Goal: Task Accomplishment & Management: Manage account settings

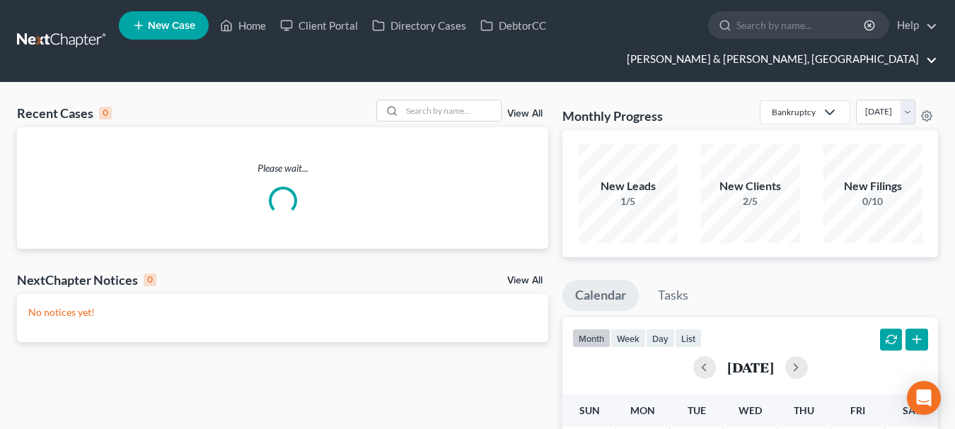
click at [912, 47] on link "[PERSON_NAME] & [PERSON_NAME], [GEOGRAPHIC_DATA]" at bounding box center [779, 59] width 318 height 25
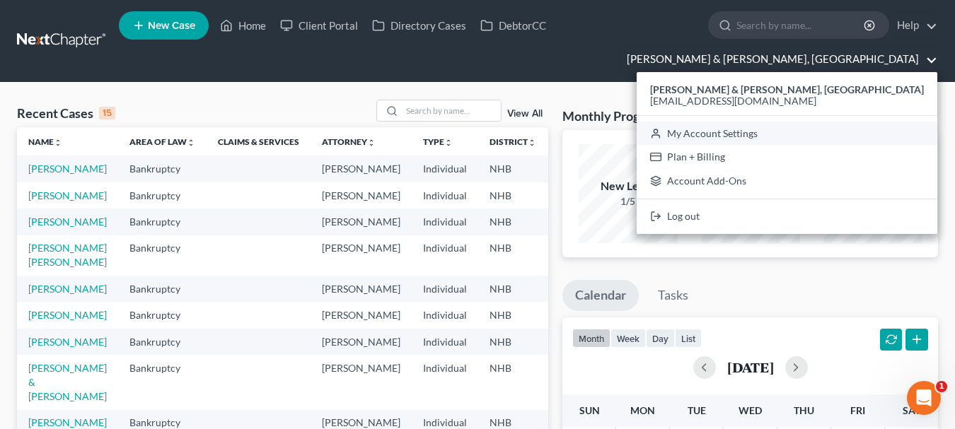
click at [851, 122] on link "My Account Settings" at bounding box center [787, 134] width 301 height 24
select select "24"
select select "32"
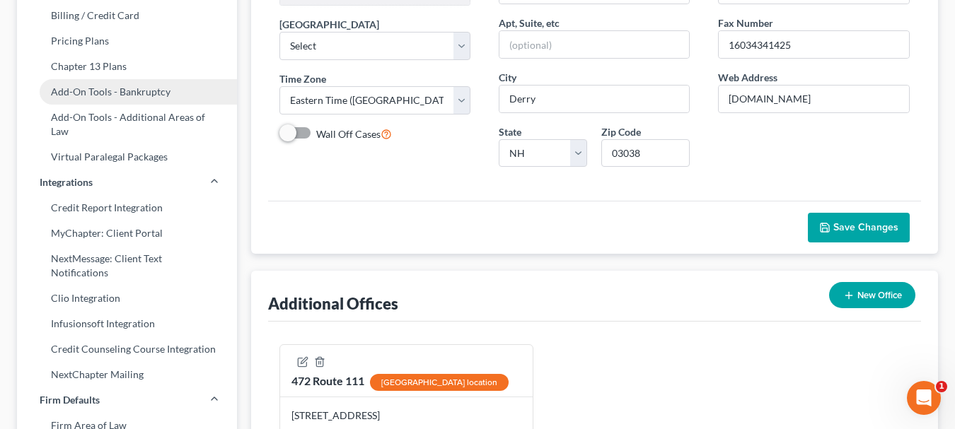
scroll to position [250, 0]
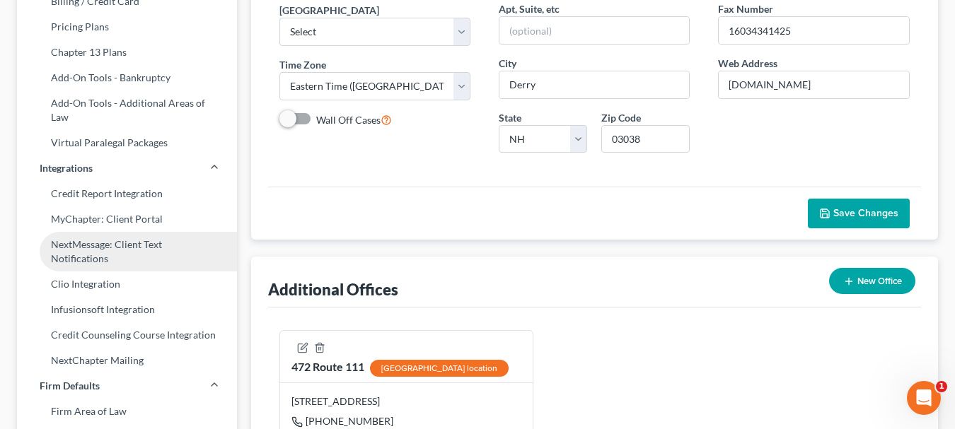
click at [124, 232] on link "NextMessage: Client Text Notifications" at bounding box center [127, 252] width 220 height 40
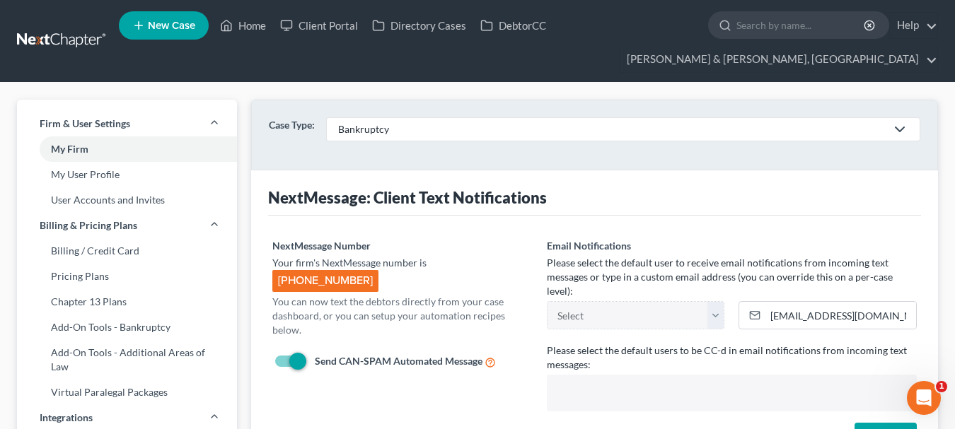
select select "11162"
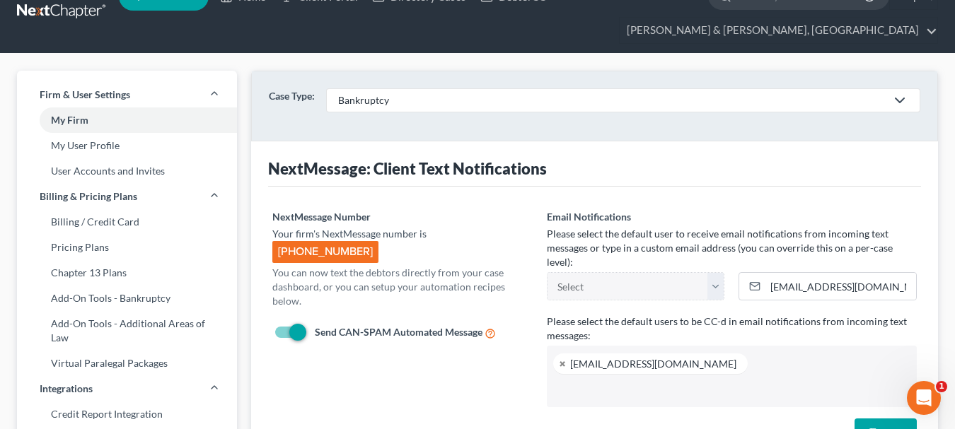
scroll to position [52, 0]
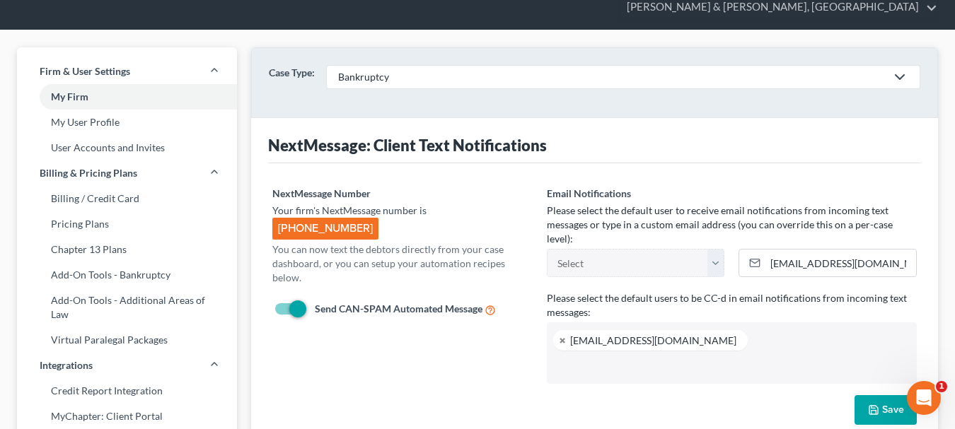
click at [347, 218] on span "[PHONE_NUMBER]" at bounding box center [325, 229] width 106 height 22
drag, startPoint x: 279, startPoint y: 203, endPoint x: 365, endPoint y: 202, distance: 85.6
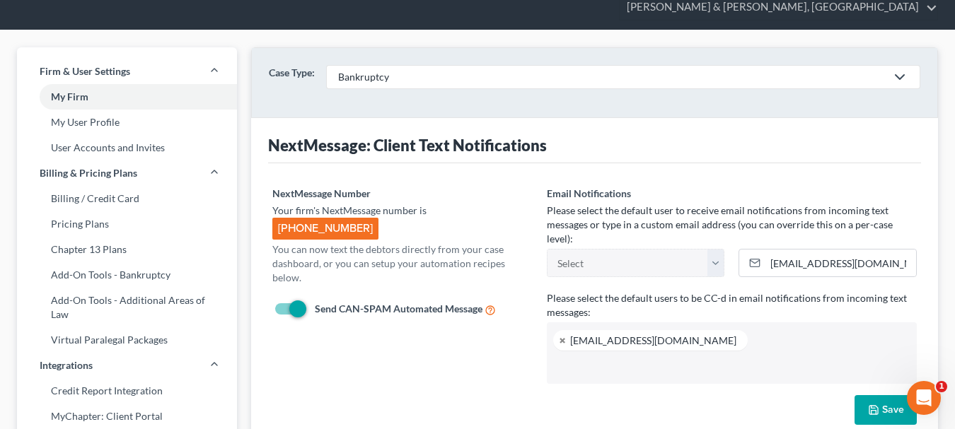
click at [365, 218] on span "[PHONE_NUMBER]" at bounding box center [325, 229] width 106 height 22
copy span "[PHONE_NUMBER]"
